Goal: Information Seeking & Learning: Stay updated

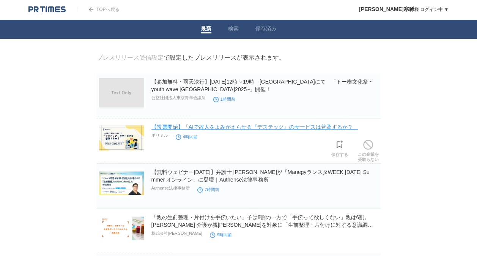
click at [267, 129] on link "【投票開始】「AIで故人をよみがえらせる『デステック』のサービスは普及するか？」" at bounding box center [254, 127] width 207 height 6
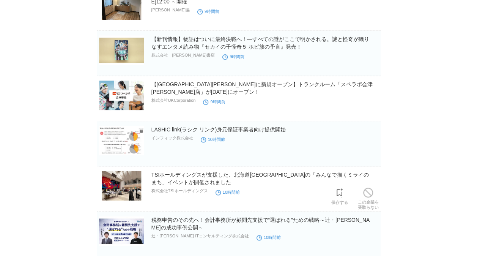
scroll to position [152, 0]
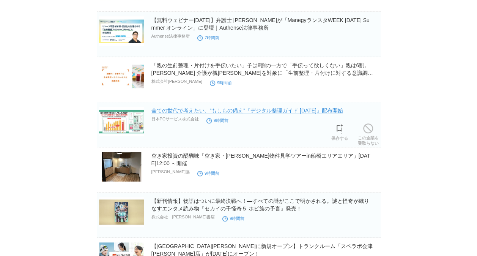
click at [264, 111] on link "全ての世代で考えたい、”もしもの備え”『デジタル整理ガイド [DATE]』配布開始" at bounding box center [247, 110] width 192 height 6
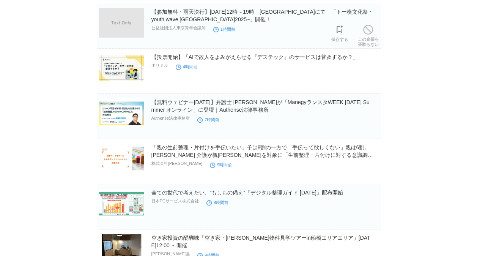
scroll to position [152, 0]
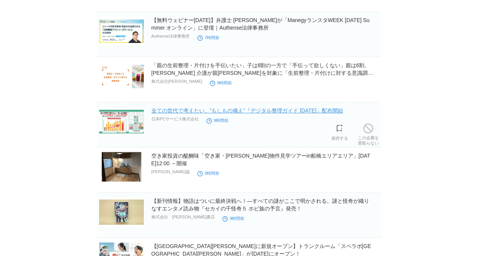
click at [266, 111] on link "全ての世代で考えたい、”もしもの備え”『デジタル整理ガイド [DATE]』配布開始" at bounding box center [247, 110] width 192 height 6
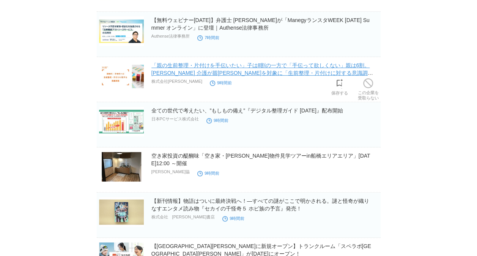
click at [252, 73] on link "「親の生前整理・片付けを手伝いたい」子は8割の一方で「手伝って欲しくない」親は6割。[PERSON_NAME] 介護が親[PERSON_NAME]を対象に「生…" at bounding box center [262, 72] width 222 height 21
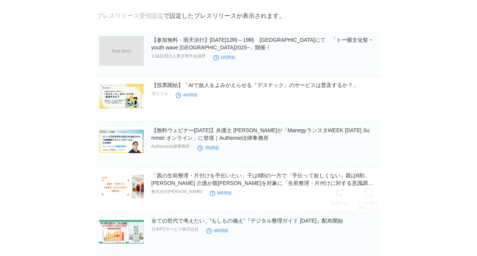
scroll to position [38, 0]
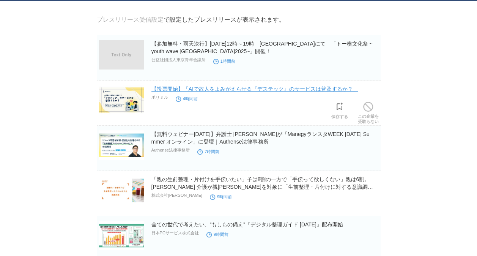
click at [293, 90] on link "【投票開始】「AIで故人をよみがえらせる『デステック』のサービスは普及するか？」" at bounding box center [254, 89] width 207 height 6
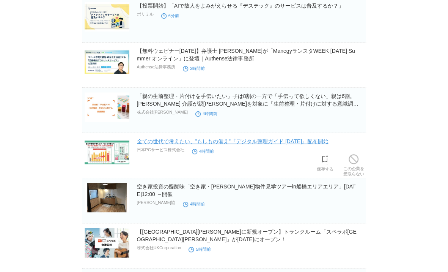
click at [203, 142] on link "全ての世代で考えたい、”もしもの備え”『デジタル整理ガイド [DATE]』配布開始" at bounding box center [233, 141] width 192 height 6
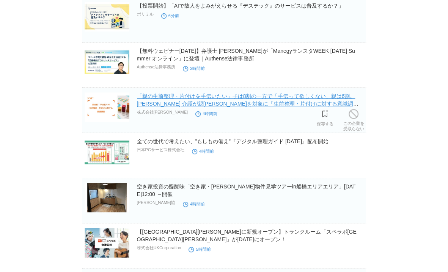
click at [258, 99] on link "「親の生前整理・片付けを手伝いたい」子は8割の一方で「手伝って欲しくない」親は6割。[PERSON_NAME] 介護が親[PERSON_NAME]を対象に「生…" at bounding box center [248, 103] width 222 height 21
